Goal: Transaction & Acquisition: Book appointment/travel/reservation

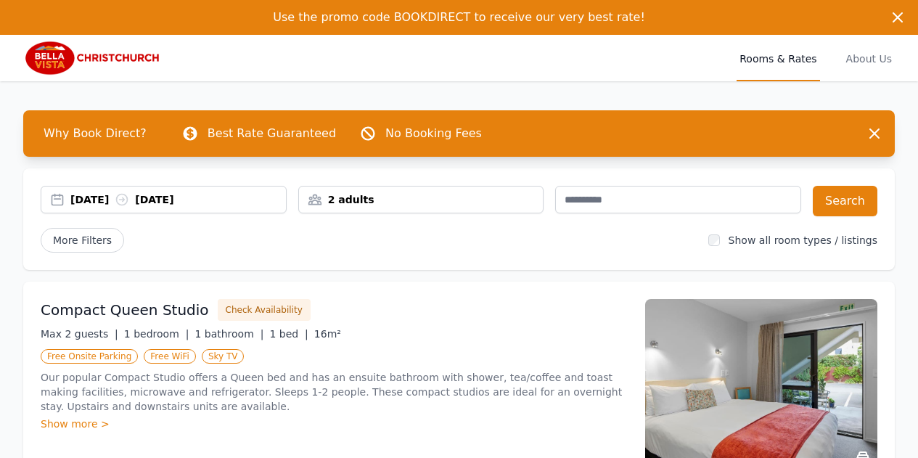
click at [197, 199] on div "[DATE] [DATE]" at bounding box center [178, 199] width 216 height 15
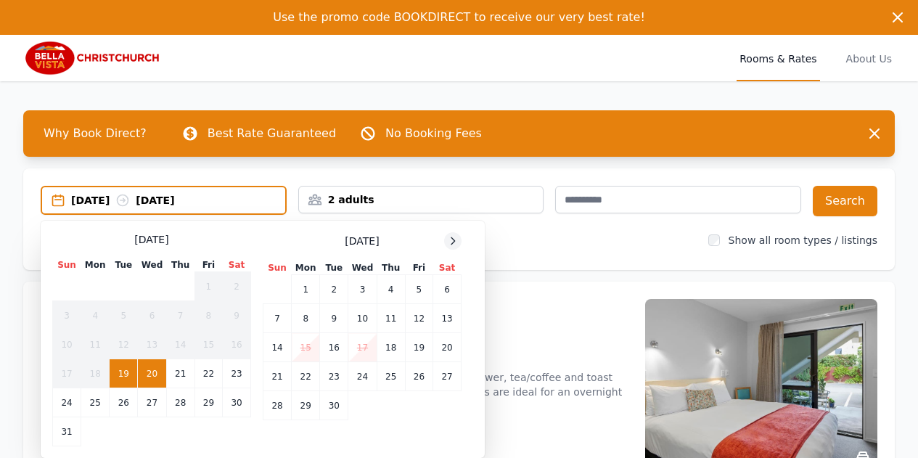
click at [458, 241] on icon at bounding box center [453, 241] width 12 height 12
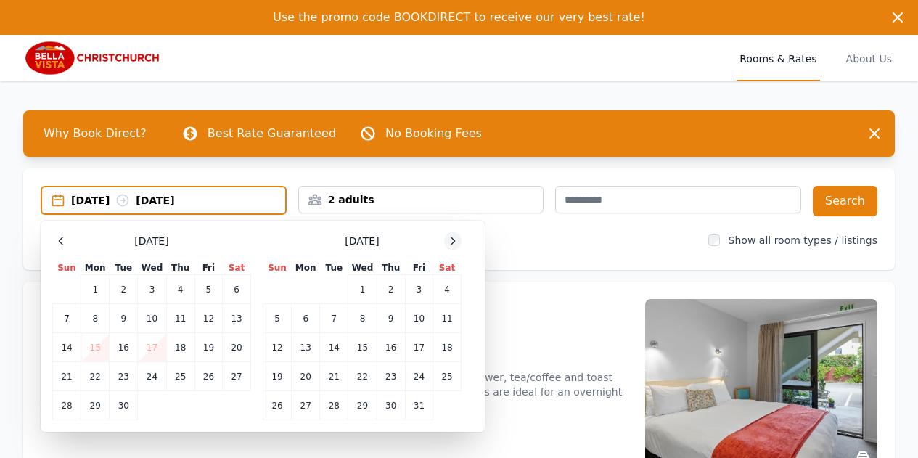
click at [457, 241] on icon at bounding box center [453, 241] width 12 height 12
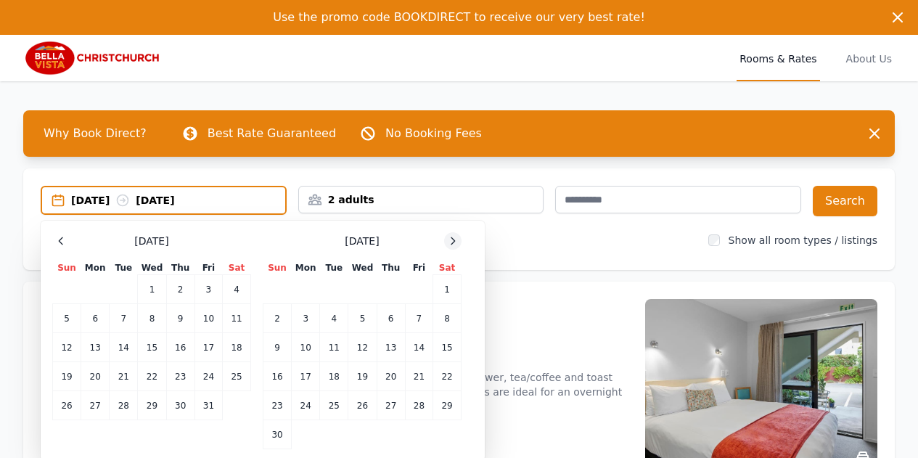
click at [457, 241] on icon at bounding box center [453, 241] width 12 height 12
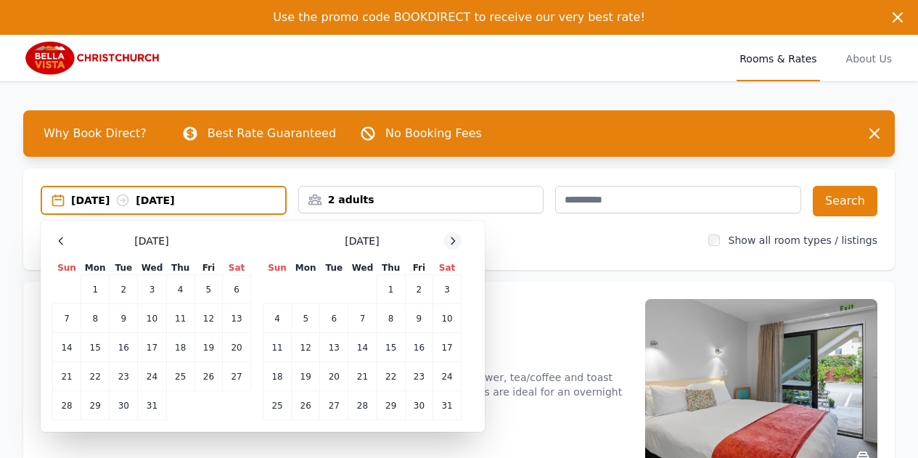
click at [457, 241] on icon at bounding box center [453, 241] width 12 height 12
drag, startPoint x: 271, startPoint y: 372, endPoint x: 282, endPoint y: 374, distance: 11.7
click at [272, 373] on td "22" at bounding box center [278, 376] width 28 height 29
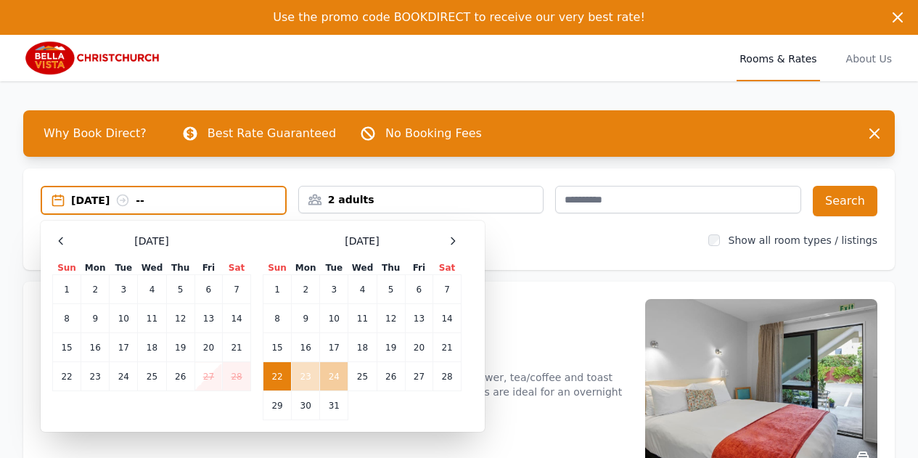
click at [338, 376] on td "24" at bounding box center [334, 376] width 28 height 29
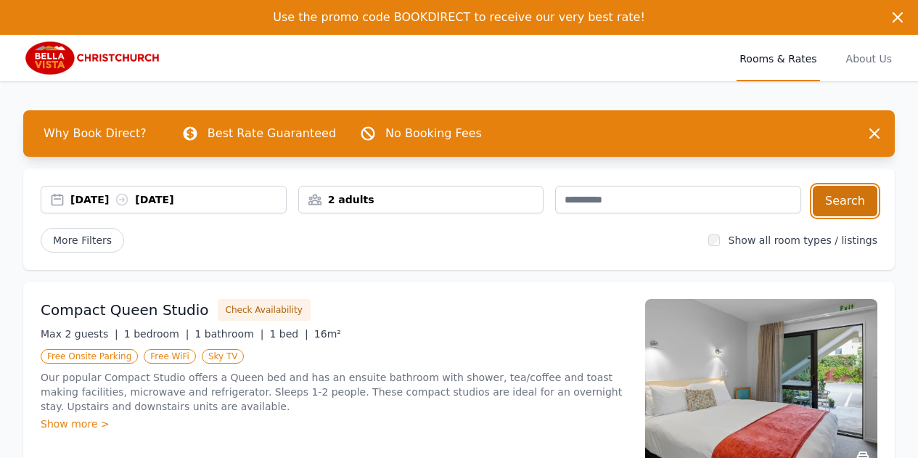
click at [857, 200] on button "Search" at bounding box center [845, 201] width 65 height 30
click at [62, 65] on img at bounding box center [92, 58] width 139 height 35
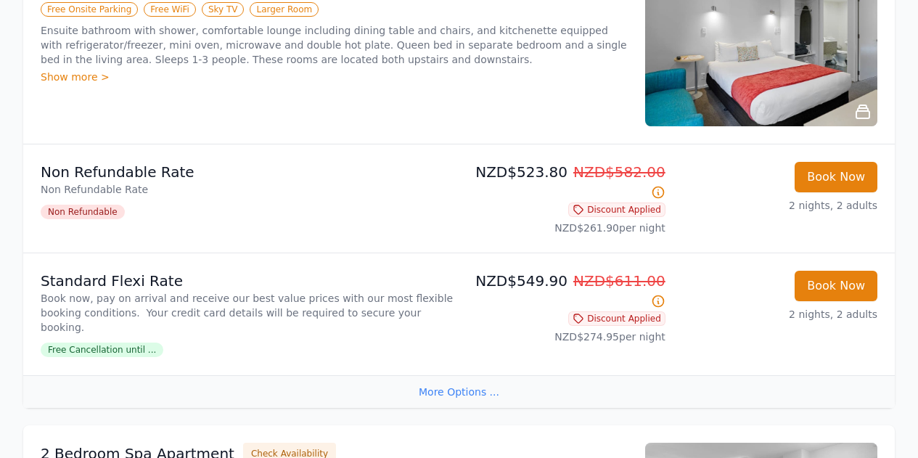
scroll to position [1815, 0]
